Goal: Answer question/provide support

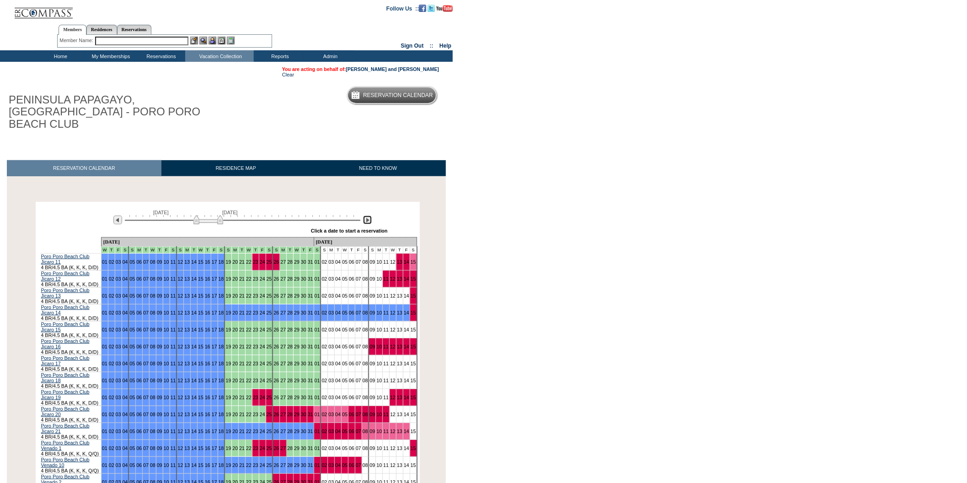
click at [366, 216] on img at bounding box center [367, 220] width 9 height 9
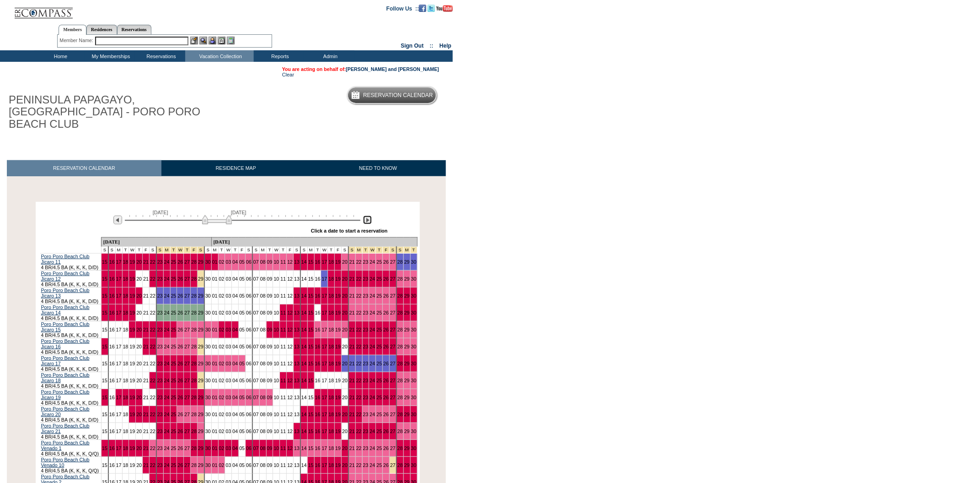
click at [366, 216] on img at bounding box center [367, 220] width 9 height 9
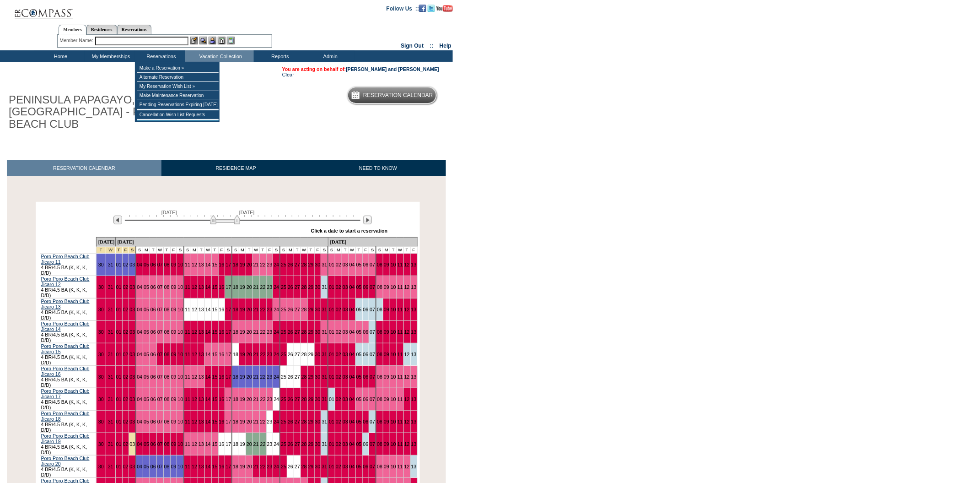
click at [165, 38] on input "text" at bounding box center [141, 41] width 93 height 9
click at [163, 40] on input "text" at bounding box center [141, 41] width 93 height 9
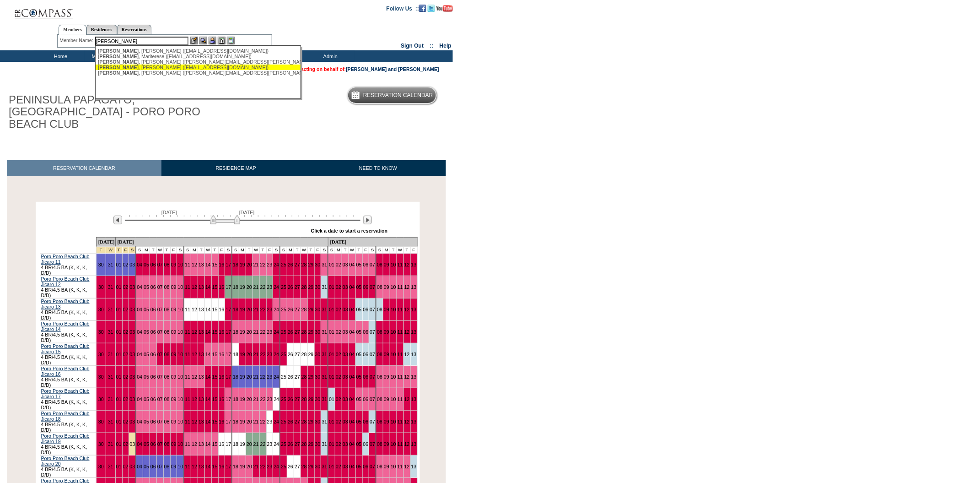
click at [149, 66] on div "Balthrop , Pat (pjbalthropsr@outlook.com)" at bounding box center [198, 67] width 201 height 5
type input "Balthrop, Pat (pjbalthropsr@outlook.com)"
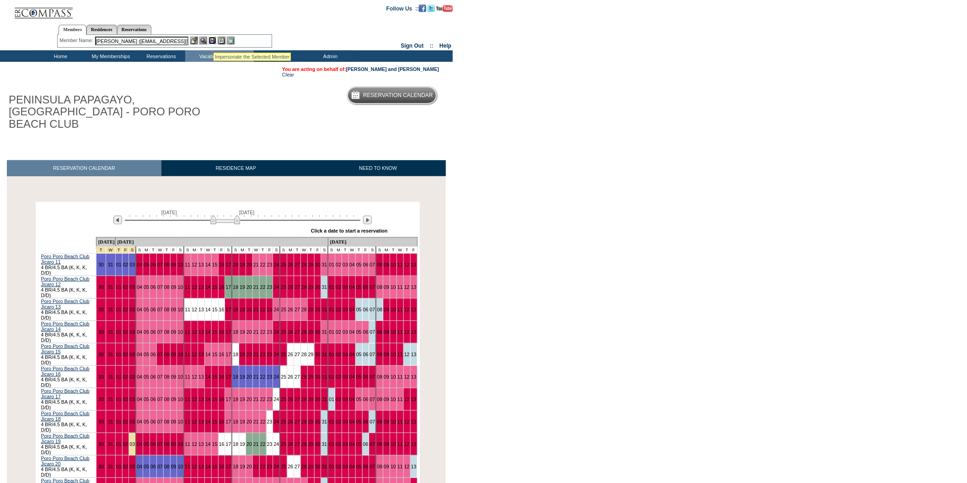
click at [212, 39] on img at bounding box center [213, 41] width 8 height 8
click at [202, 38] on img at bounding box center [203, 41] width 8 height 8
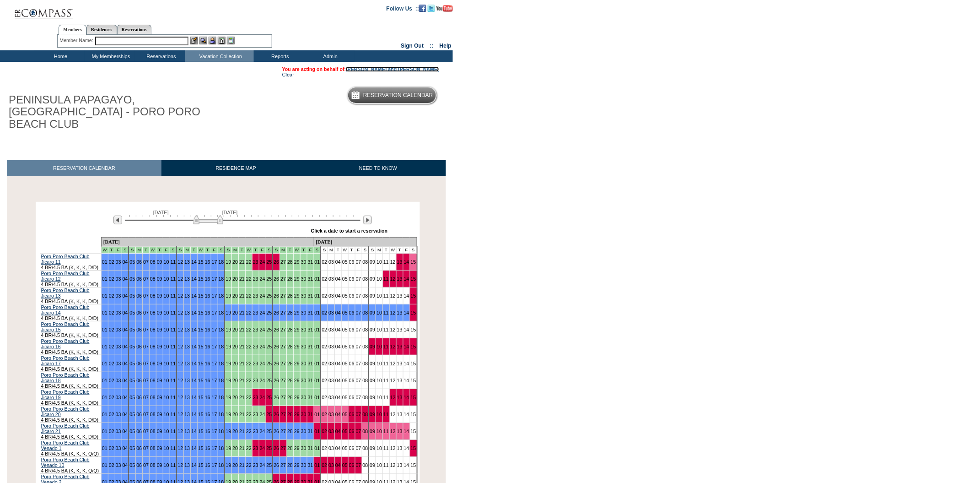
click at [394, 70] on link "[PERSON_NAME] and [PERSON_NAME]" at bounding box center [392, 68] width 93 height 5
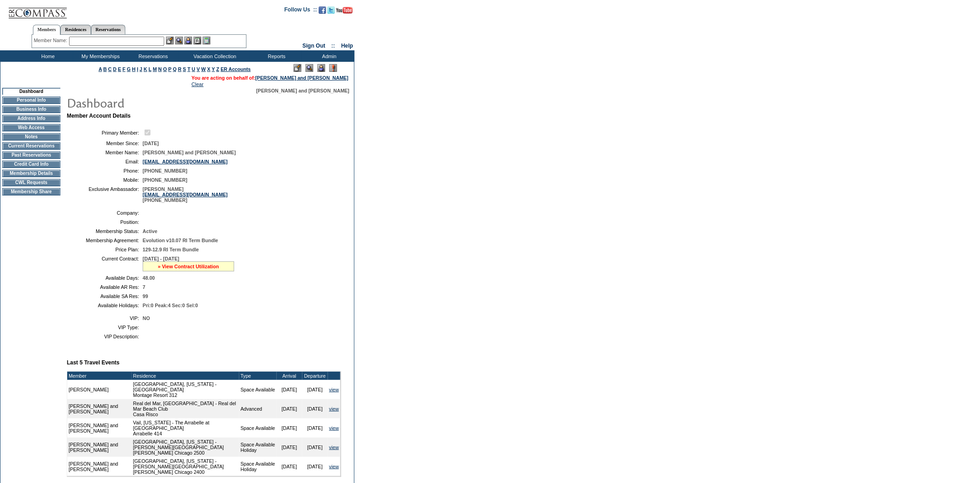
click at [183, 269] on link "» View Contract Utilization" at bounding box center [188, 266] width 61 height 5
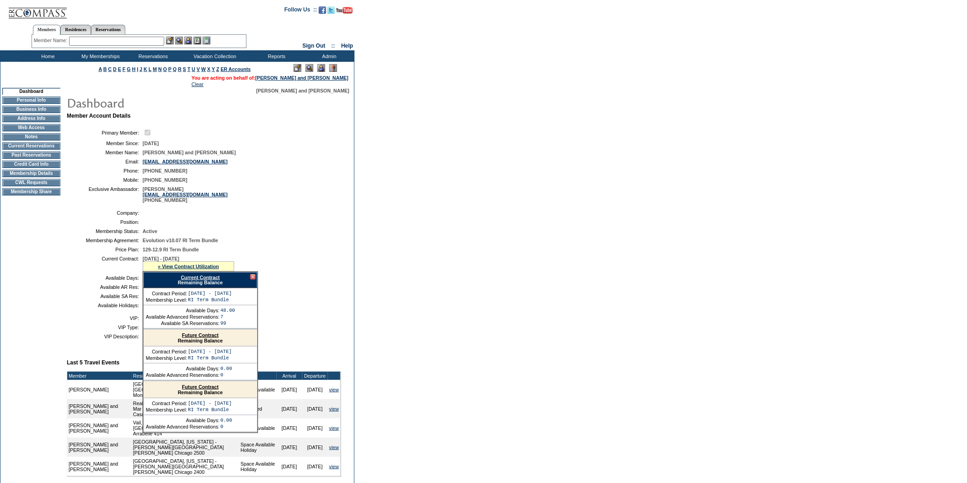
click at [187, 280] on link "Current Contract" at bounding box center [200, 277] width 39 height 5
